Goal: Navigation & Orientation: Find specific page/section

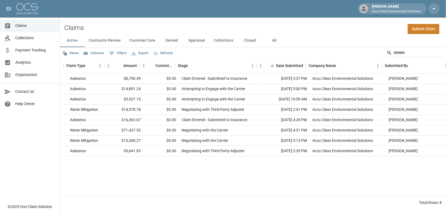
scroll to position [0, 119]
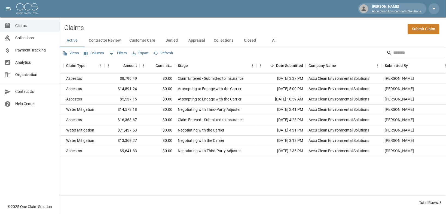
click at [20, 25] on span "Claims" at bounding box center [35, 26] width 40 height 6
click at [104, 57] on button "Columns" at bounding box center [94, 53] width 23 height 8
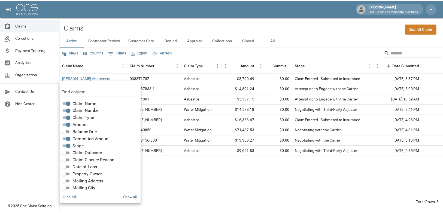
scroll to position [0, 0]
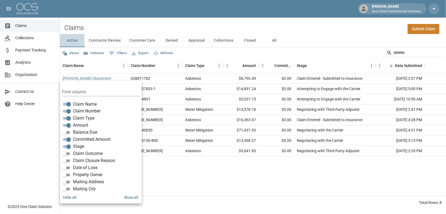
click at [75, 45] on button "Active" at bounding box center [72, 40] width 25 height 13
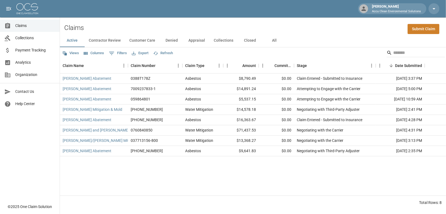
click at [28, 53] on span "Payment Tracking" at bounding box center [35, 50] width 40 height 6
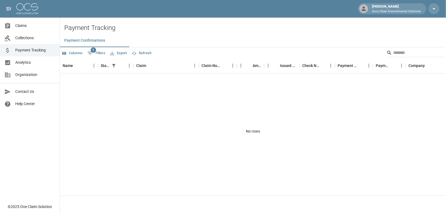
click at [25, 48] on link "Payment Tracking" at bounding box center [30, 50] width 60 height 12
click at [24, 41] on span "Collections" at bounding box center [35, 38] width 40 height 6
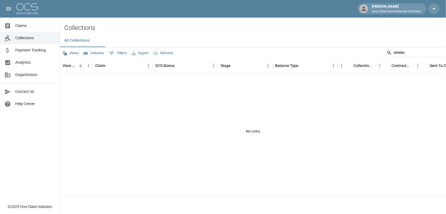
click at [26, 65] on span "Analytics" at bounding box center [35, 63] width 40 height 6
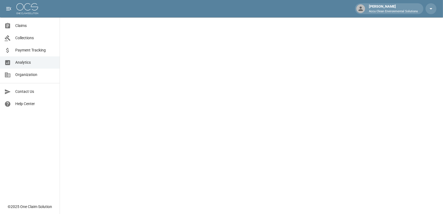
scroll to position [1, 0]
